Goal: Information Seeking & Learning: Learn about a topic

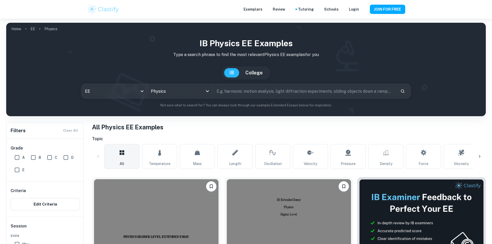
scroll to position [52, 0]
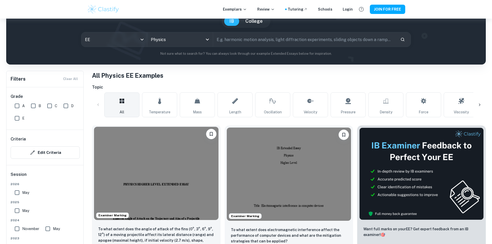
click at [139, 165] on img at bounding box center [156, 173] width 125 height 93
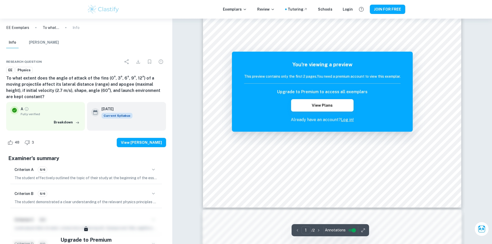
scroll to position [155, 0]
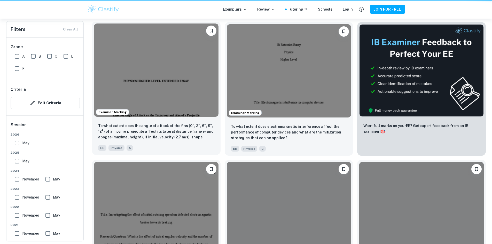
scroll to position [52, 0]
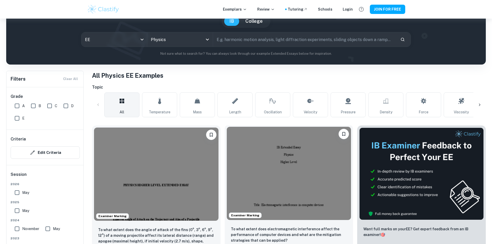
click at [227, 166] on img at bounding box center [289, 173] width 125 height 93
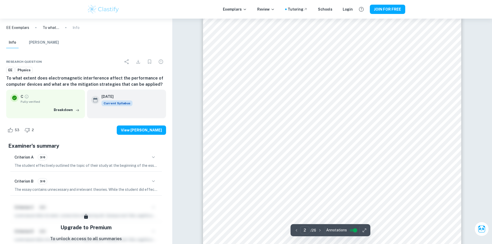
scroll to position [413, 0]
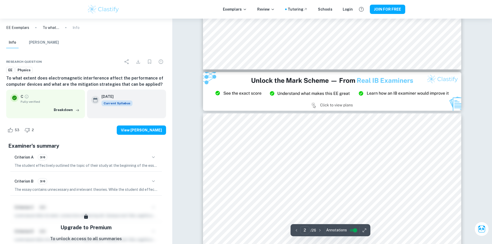
type input "3"
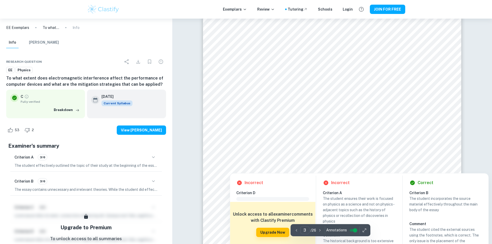
scroll to position [879, 0]
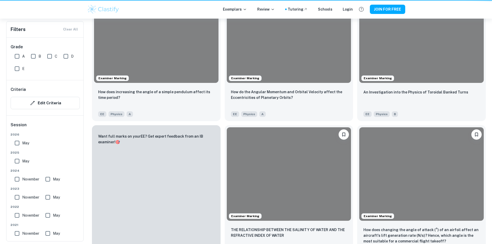
scroll to position [52, 0]
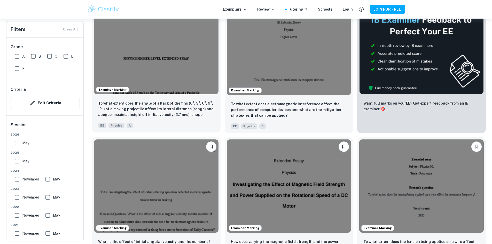
scroll to position [181, 0]
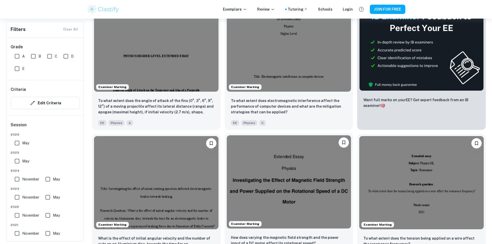
click at [227, 141] on img at bounding box center [289, 181] width 125 height 93
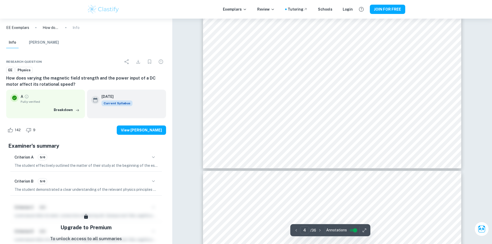
scroll to position [1115, 0]
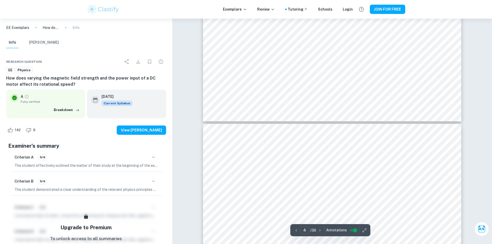
type input "3"
